Goal: Check status: Check status

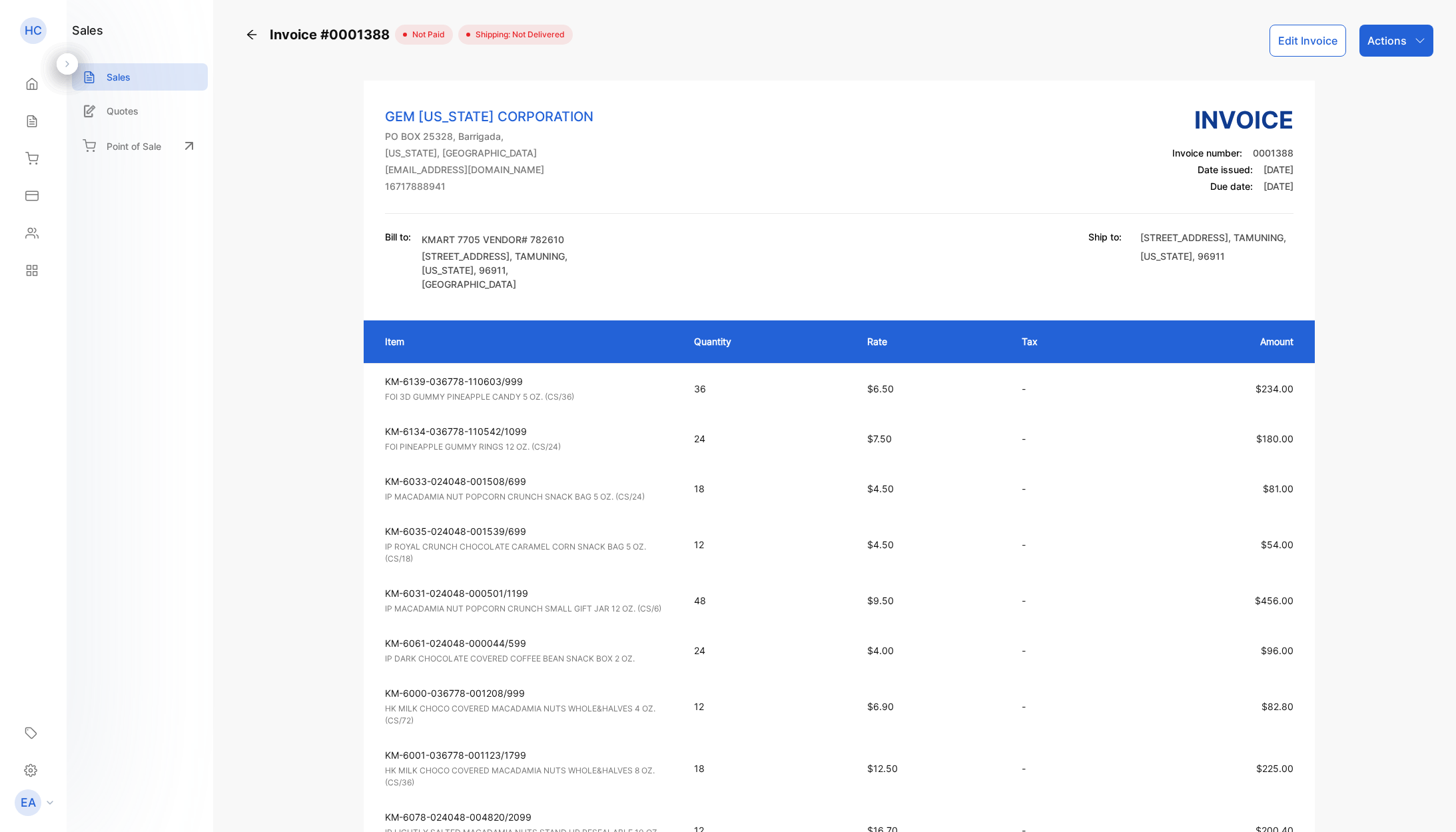
click at [254, 31] on icon at bounding box center [252, 35] width 14 height 14
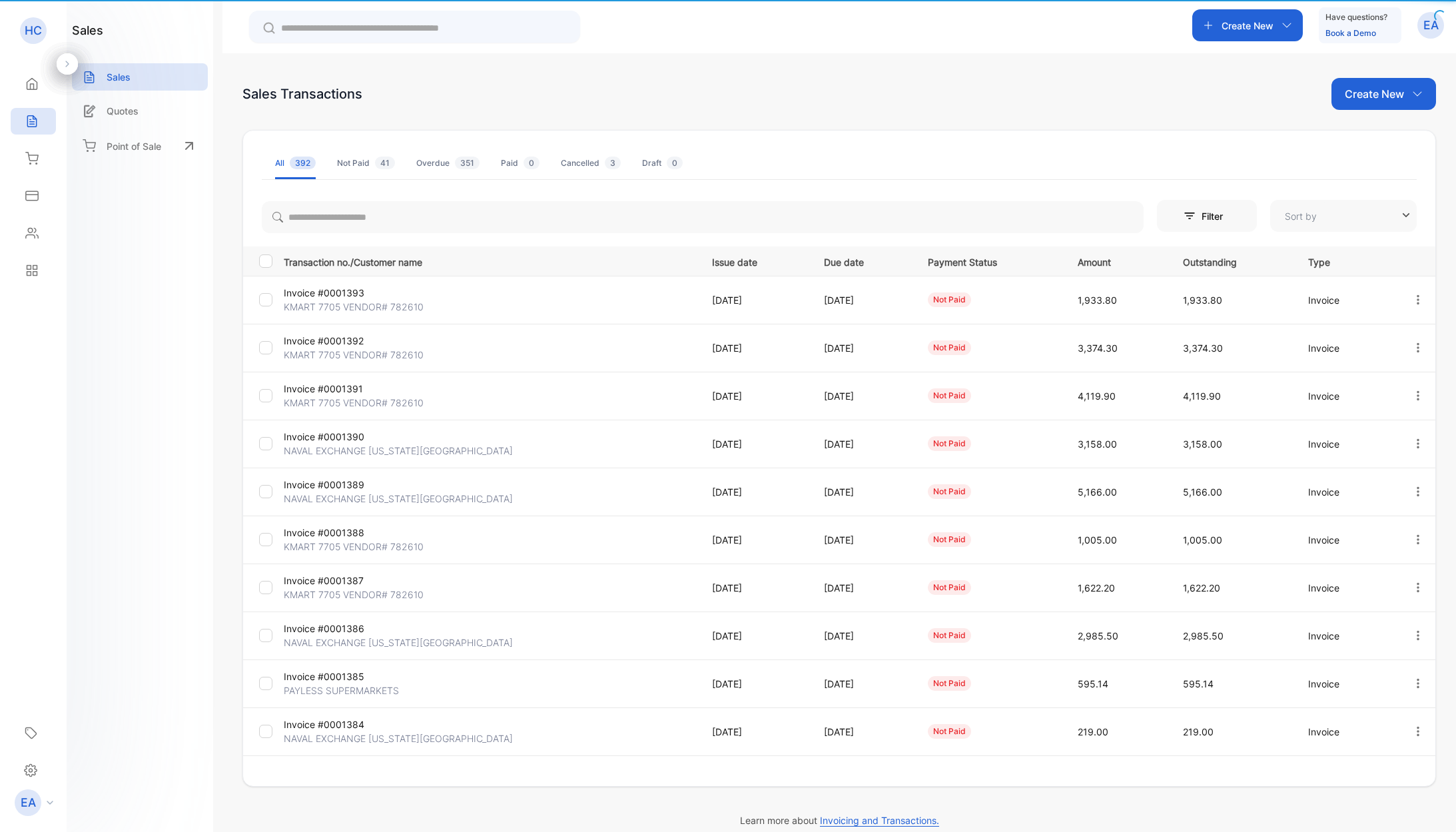
type input "**********"
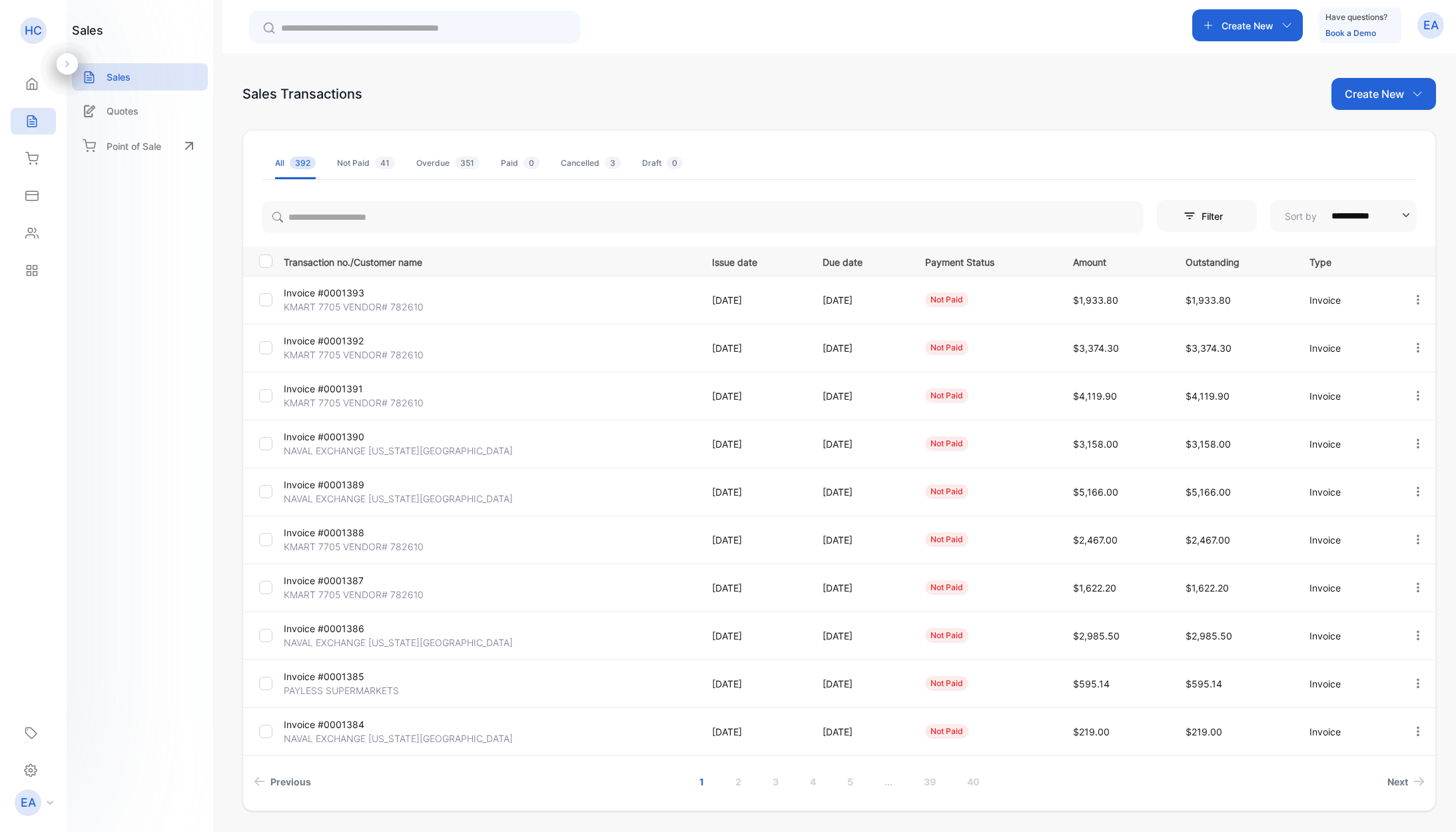
click at [340, 578] on p "Invoice #0001387" at bounding box center [353, 581] width 137 height 14
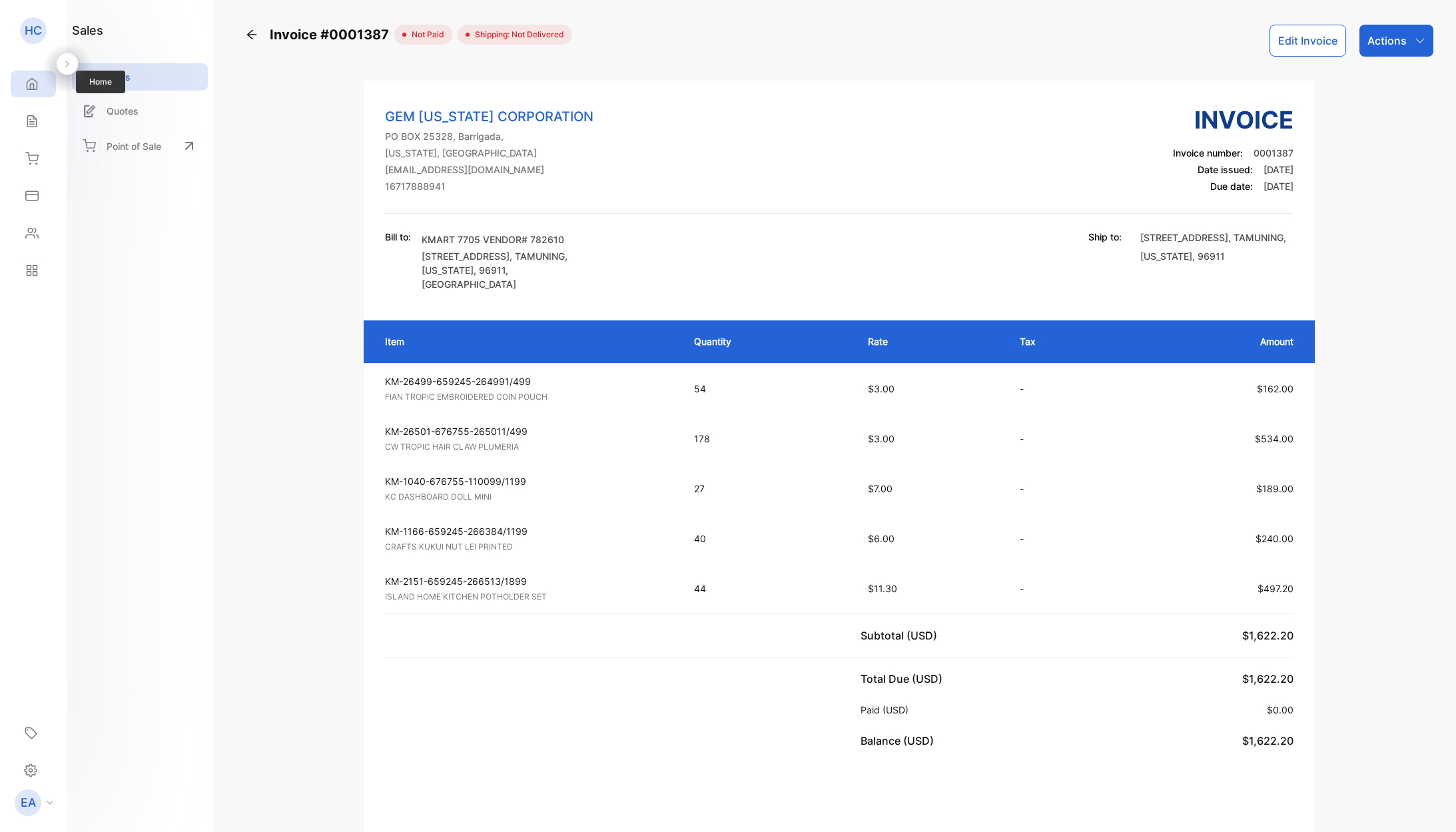
click at [29, 89] on icon at bounding box center [32, 84] width 14 height 14
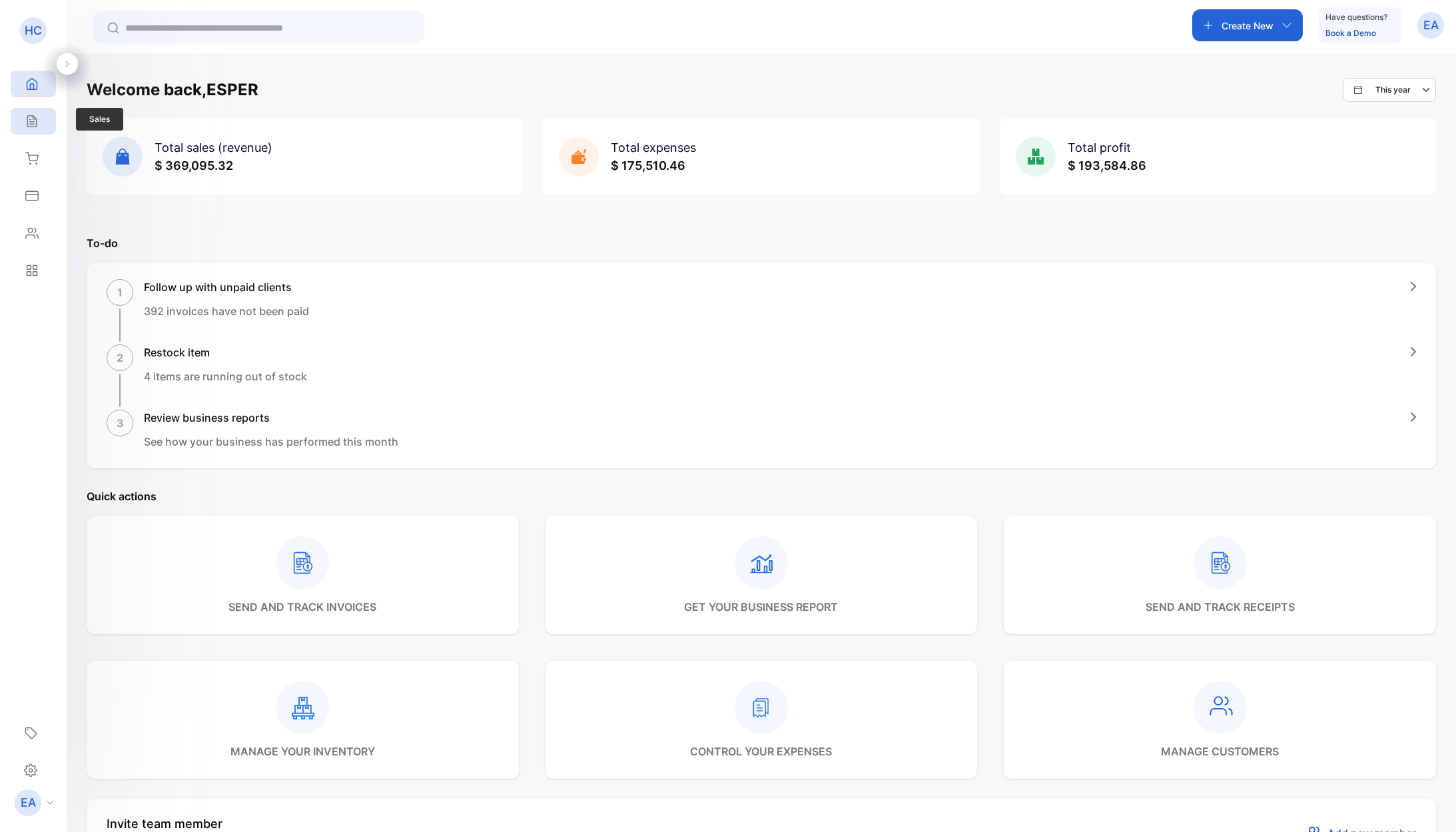
click at [25, 124] on icon at bounding box center [32, 122] width 14 height 14
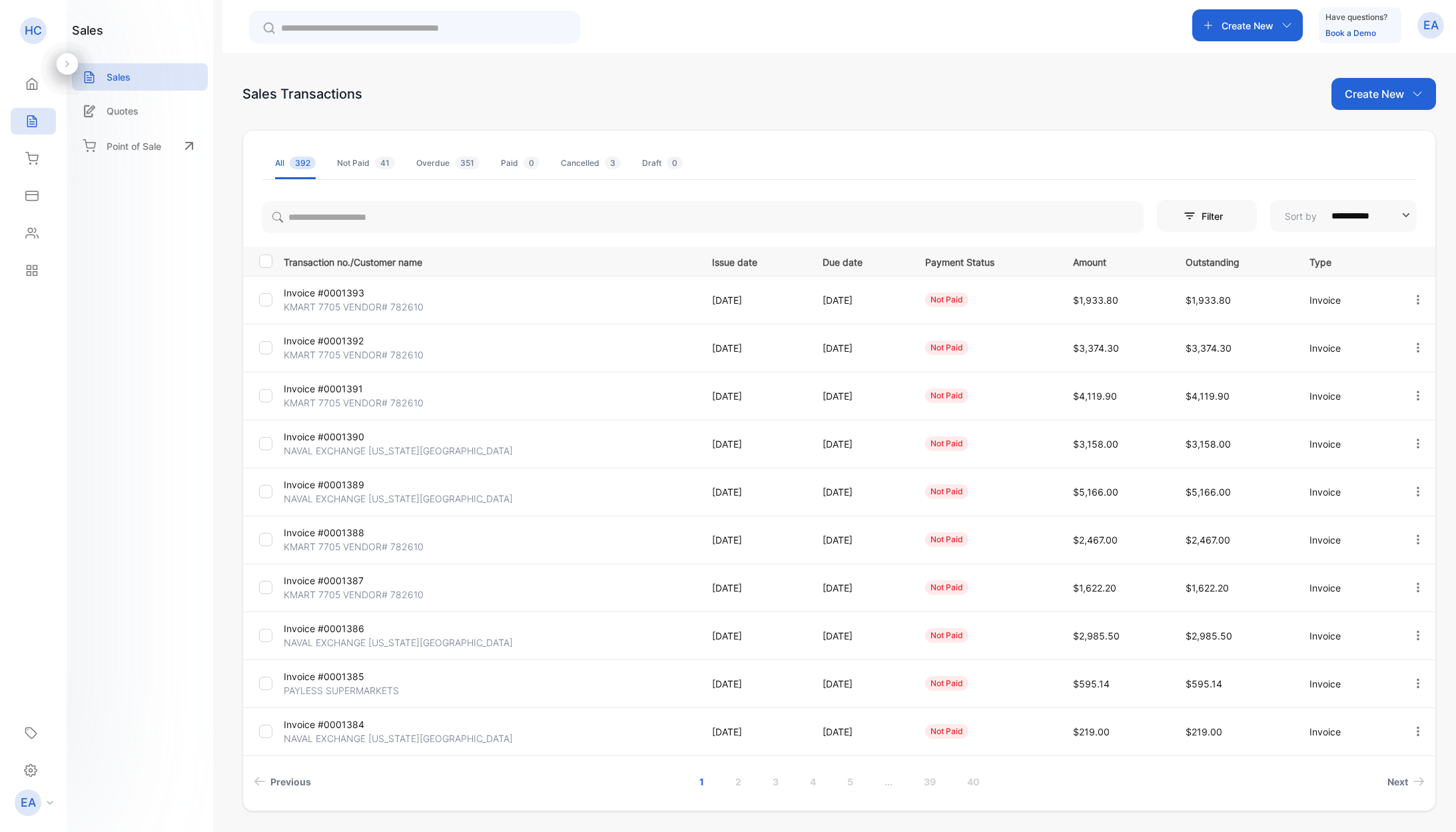
scroll to position [1, 0]
click at [363, 537] on p "Invoice #0001388" at bounding box center [353, 531] width 137 height 14
